Goal: Find contact information: Find contact information

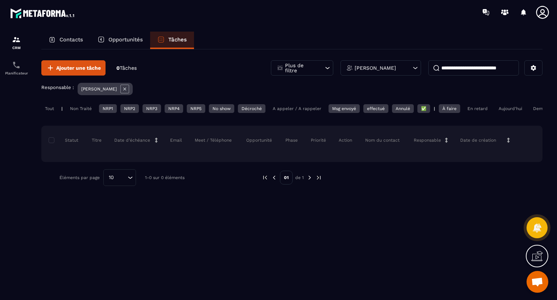
click at [89, 86] on p "[PERSON_NAME]" at bounding box center [99, 88] width 36 height 5
click at [327, 69] on icon at bounding box center [327, 67] width 7 height 7
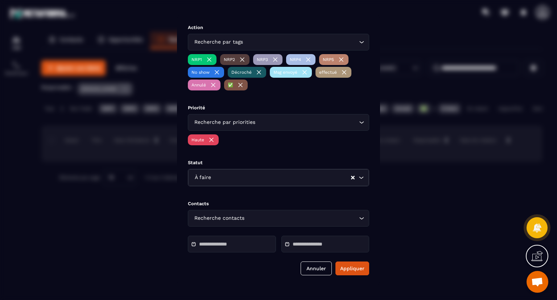
click at [412, 207] on div "Modal window" at bounding box center [278, 150] width 557 height 300
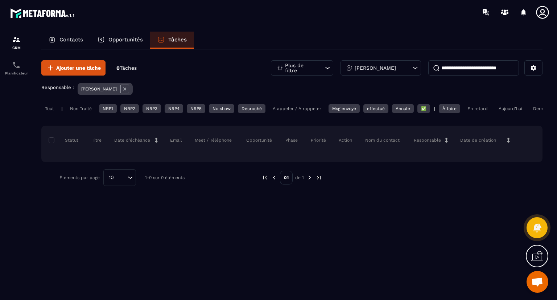
click at [311, 181] on img at bounding box center [310, 177] width 7 height 7
click at [273, 181] on img at bounding box center [274, 177] width 7 height 7
click at [329, 108] on div "A appeler / A rappeler" at bounding box center [344, 108] width 31 height 9
click at [364, 107] on div "Msg envoyé" at bounding box center [376, 108] width 25 height 9
click at [309, 107] on div "A appeler / A rappeler" at bounding box center [297, 108] width 56 height 9
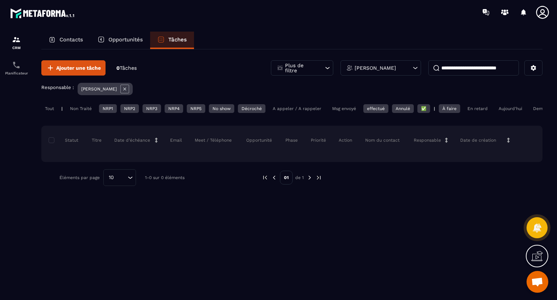
click at [73, 41] on p "Contacts" at bounding box center [72, 39] width 24 height 7
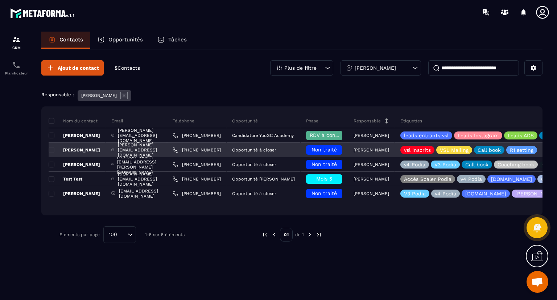
click at [265, 150] on p "Opportunité à closer" at bounding box center [254, 149] width 44 height 5
click at [83, 149] on p "[PERSON_NAME]" at bounding box center [75, 150] width 52 height 6
click at [134, 148] on div "[PERSON_NAME][EMAIL_ADDRESS][DOMAIN_NAME]" at bounding box center [136, 150] width 61 height 15
click at [213, 148] on link "[PHONE_NUMBER]" at bounding box center [197, 150] width 48 height 6
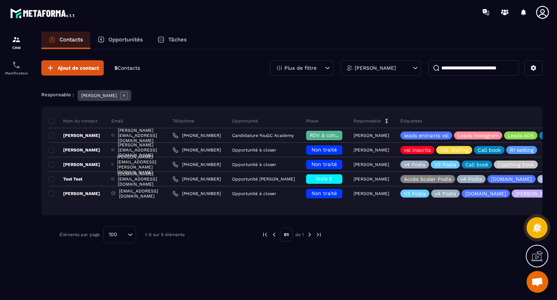
click at [287, 20] on div at bounding box center [321, 12] width 472 height 24
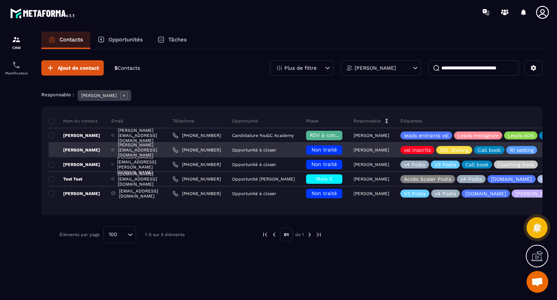
click at [337, 150] on span "Non traité" at bounding box center [324, 150] width 25 height 6
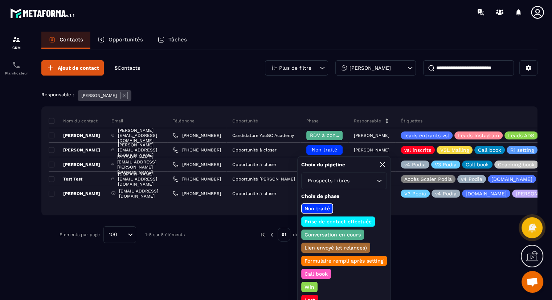
click at [321, 270] on p "Call book" at bounding box center [315, 273] width 25 height 7
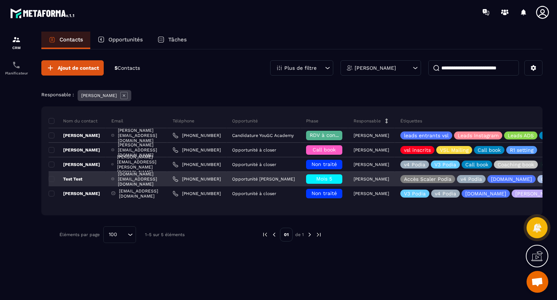
click at [339, 180] on h6 "Mois 5" at bounding box center [324, 179] width 29 height 6
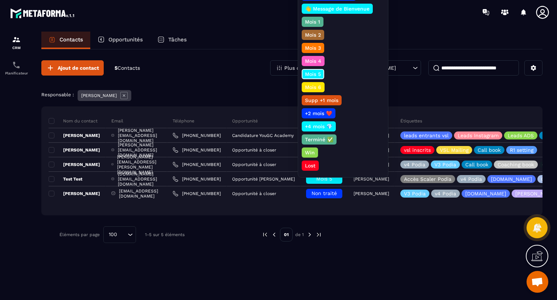
click at [404, 252] on div "Ajout de contact 5 Contacts Plus de filtre [PERSON_NAME] Responsable : [PERSON_…" at bounding box center [292, 151] width 502 height 204
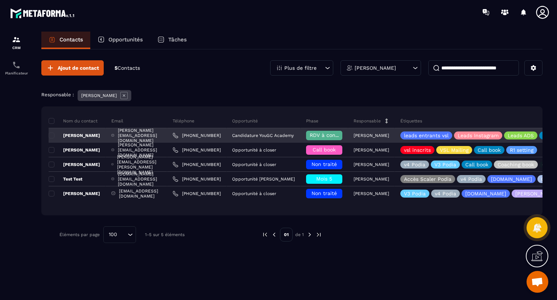
click at [211, 133] on link "[PHONE_NUMBER]" at bounding box center [197, 135] width 48 height 6
